Goal: Browse casually

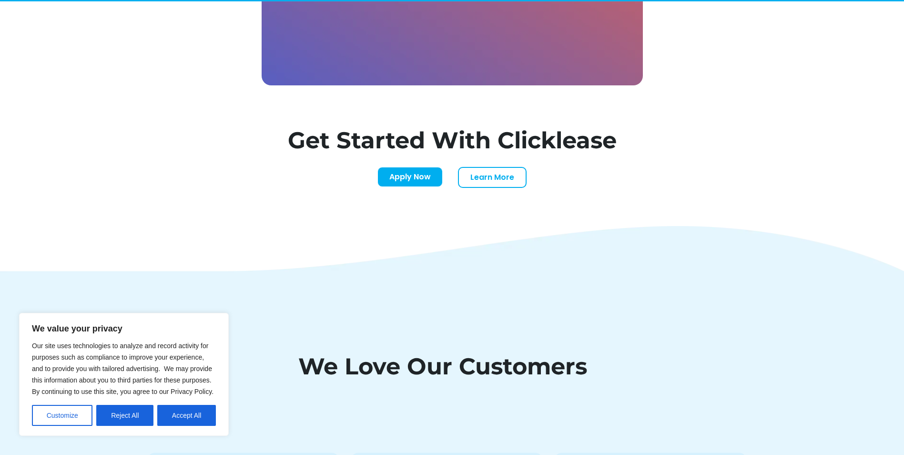
scroll to position [3307, 0]
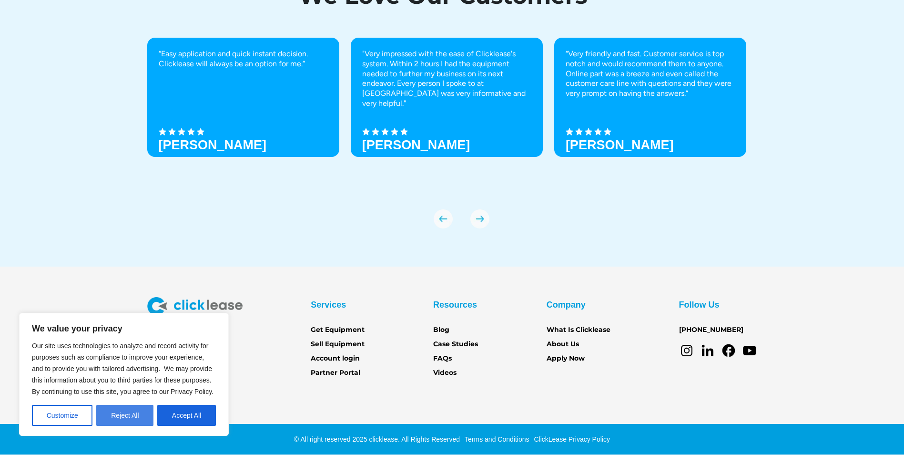
click at [109, 415] on button "Reject All" at bounding box center [124, 414] width 57 height 21
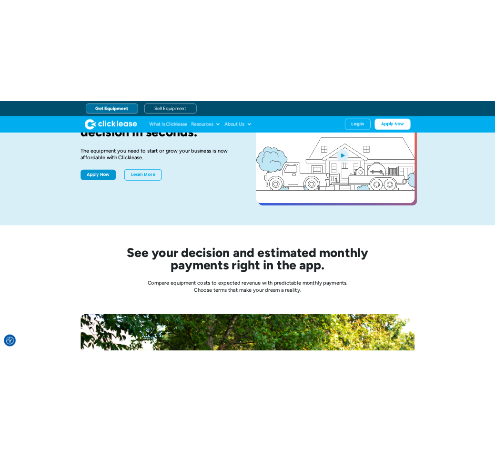
scroll to position [0, 0]
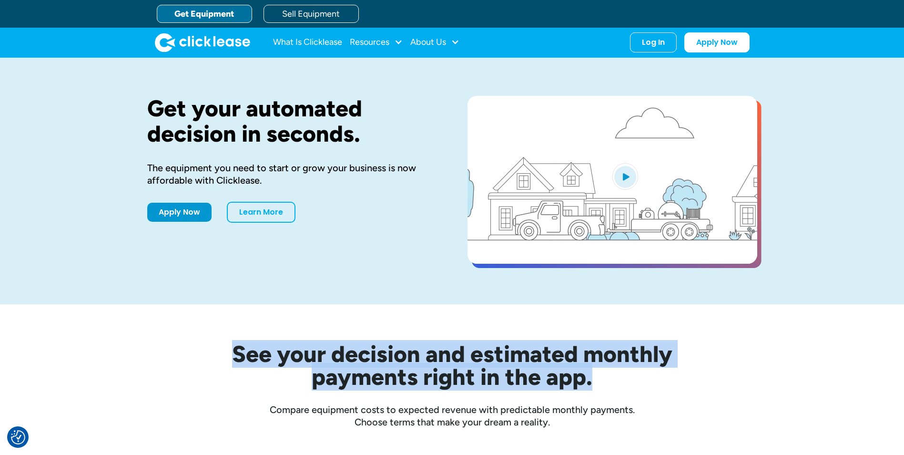
drag, startPoint x: 235, startPoint y: 354, endPoint x: 649, endPoint y: 377, distance: 414.6
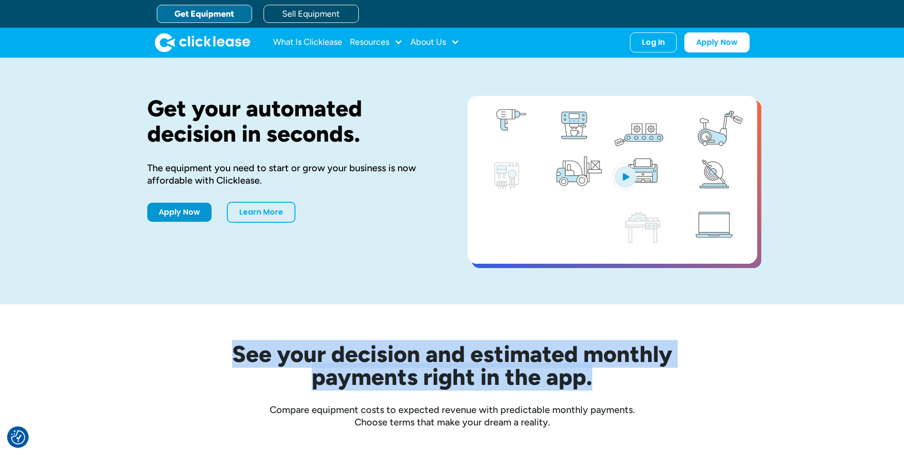
click at [649, 377] on h2 "See your decision and estimated monthly payments right in the app." at bounding box center [452, 365] width 534 height 46
